Goal: Information Seeking & Learning: Find specific fact

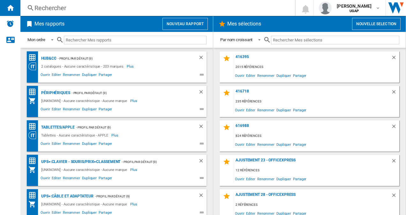
click at [141, 11] on div "Rechercher" at bounding box center [156, 8] width 244 height 9
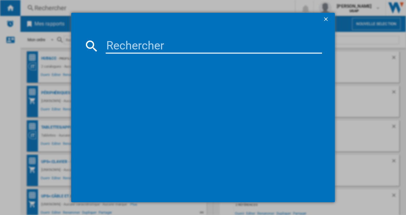
click at [145, 47] on input at bounding box center [214, 45] width 217 height 15
paste input "21LB0016FR"
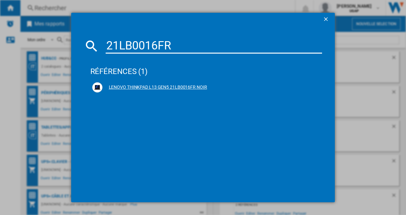
type input "21LB0016FR"
click at [317, 88] on ng-md-icon at bounding box center [317, 88] width 8 height 8
click at [196, 87] on div "LENOVO THINKPAD L13 GEN5 21LB0016FR NOIR" at bounding box center [208, 87] width 210 height 6
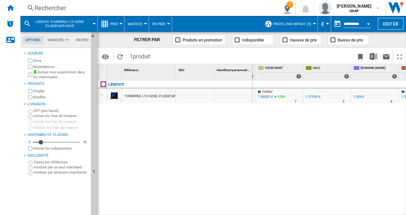
scroll to position [0, 138]
